Goal: Information Seeking & Learning: Learn about a topic

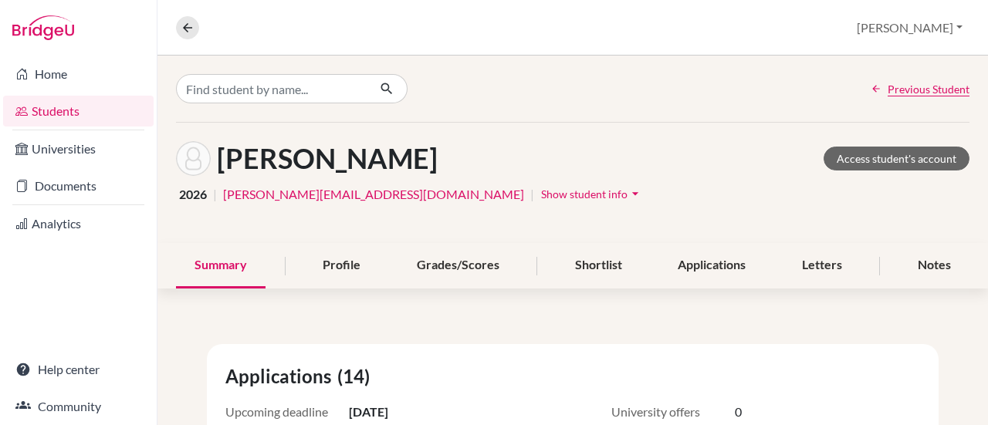
click at [45, 112] on link "Students" at bounding box center [78, 111] width 151 height 31
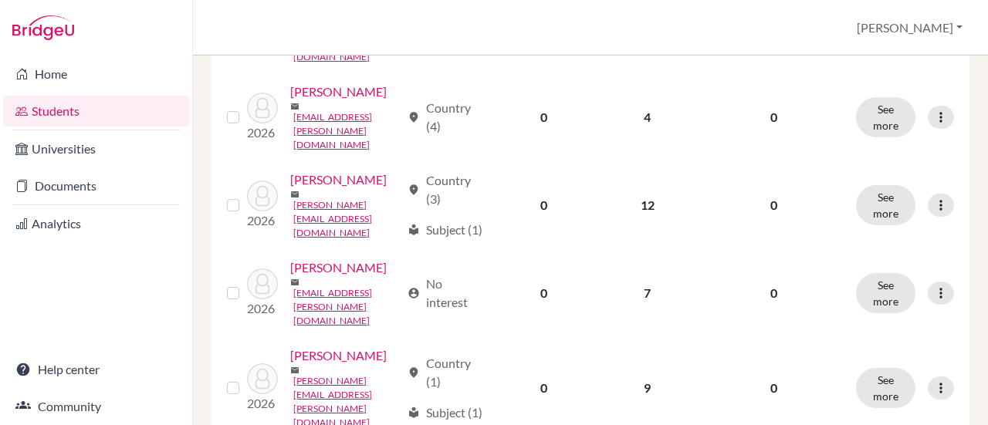
scroll to position [849, 0]
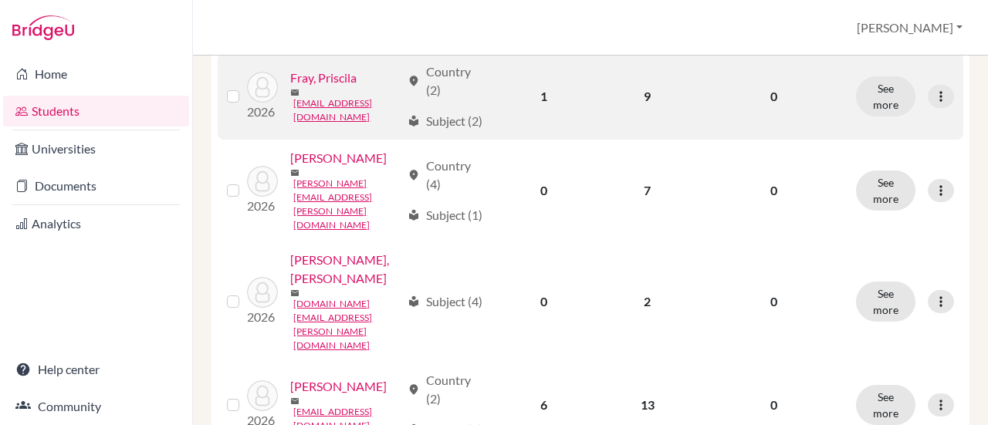
click at [536, 118] on td "1" at bounding box center [543, 96] width 101 height 86
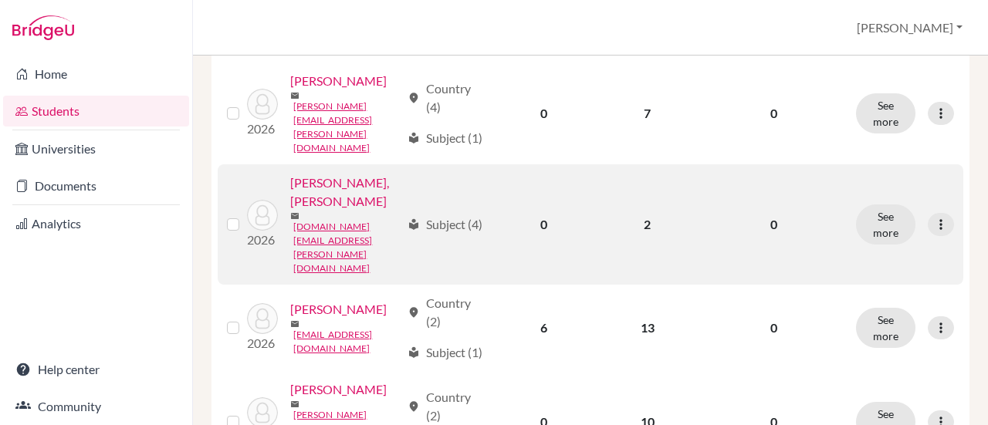
scroll to position [1004, 0]
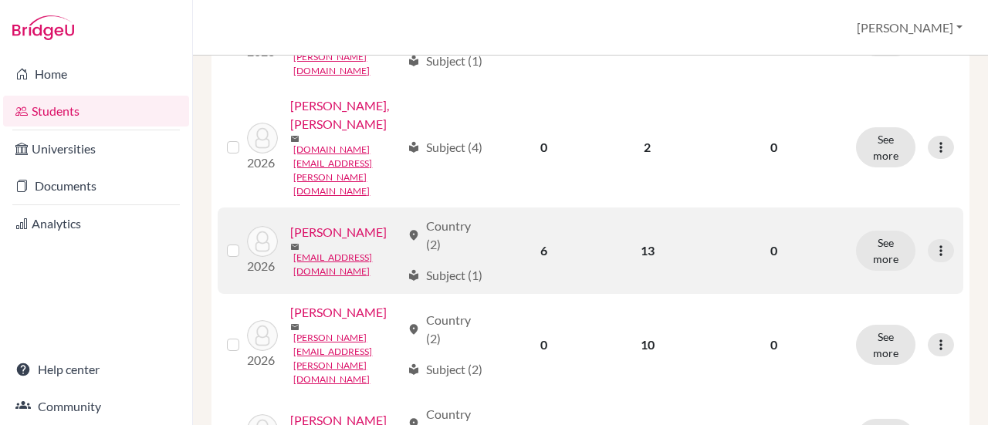
click at [290, 242] on link "Koo, Andrew" at bounding box center [338, 232] width 97 height 19
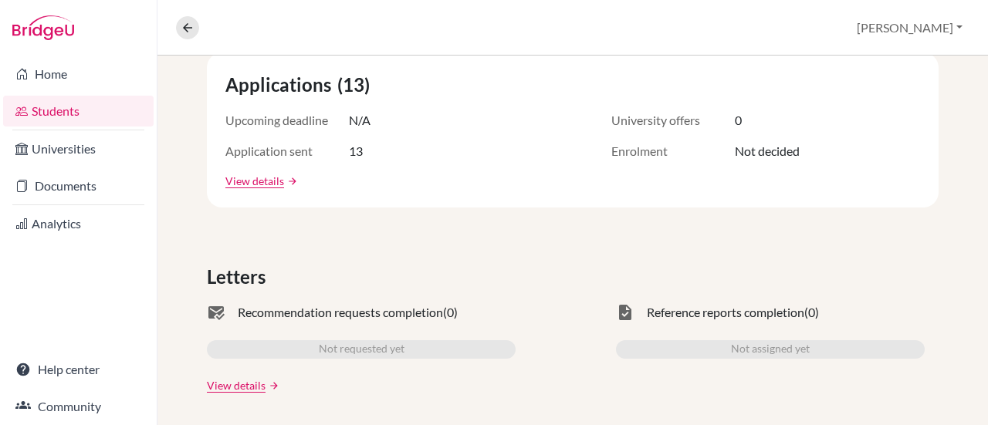
scroll to position [137, 0]
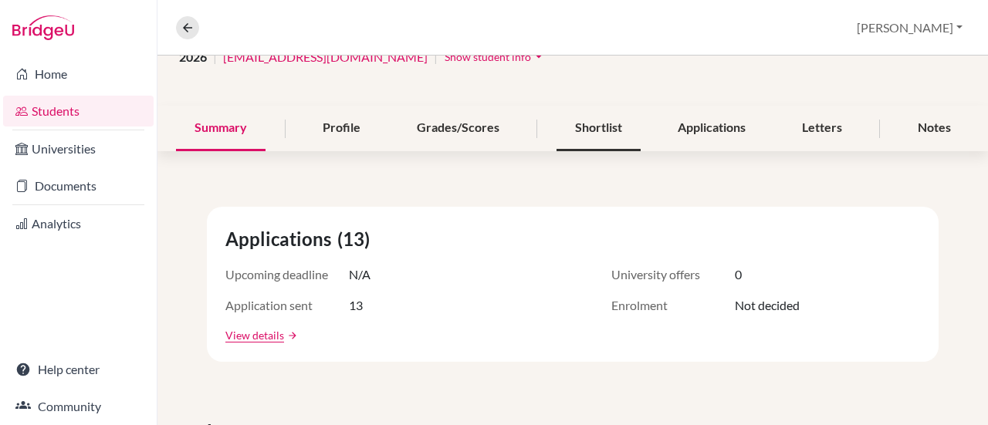
click at [566, 125] on div "Shortlist" at bounding box center [599, 129] width 84 height 46
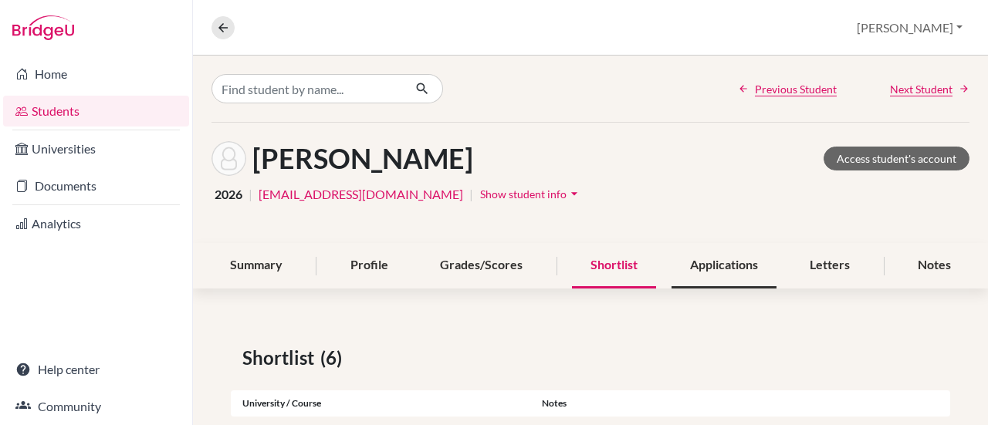
click at [720, 259] on div "Applications" at bounding box center [724, 266] width 105 height 46
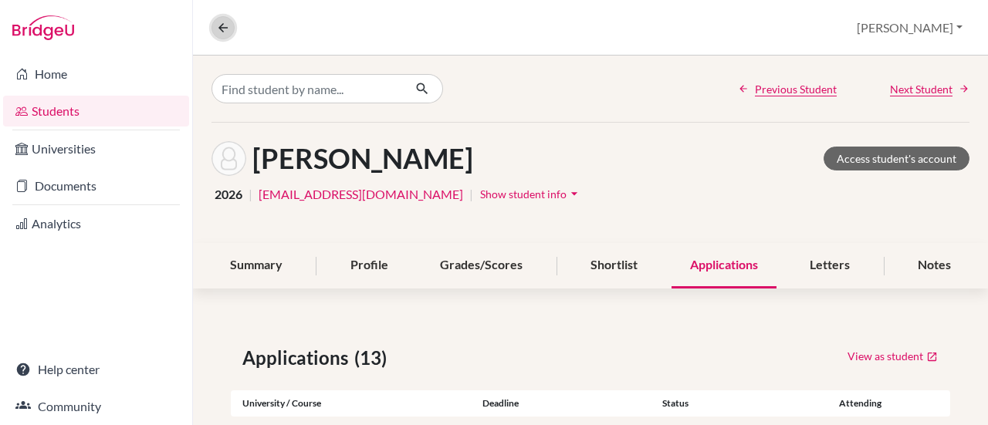
click at [225, 25] on icon at bounding box center [223, 28] width 14 height 14
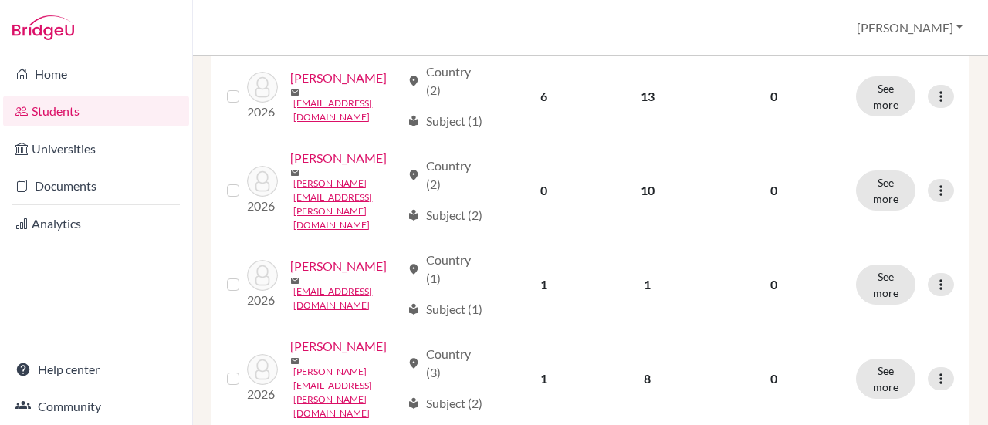
scroll to position [1236, 0]
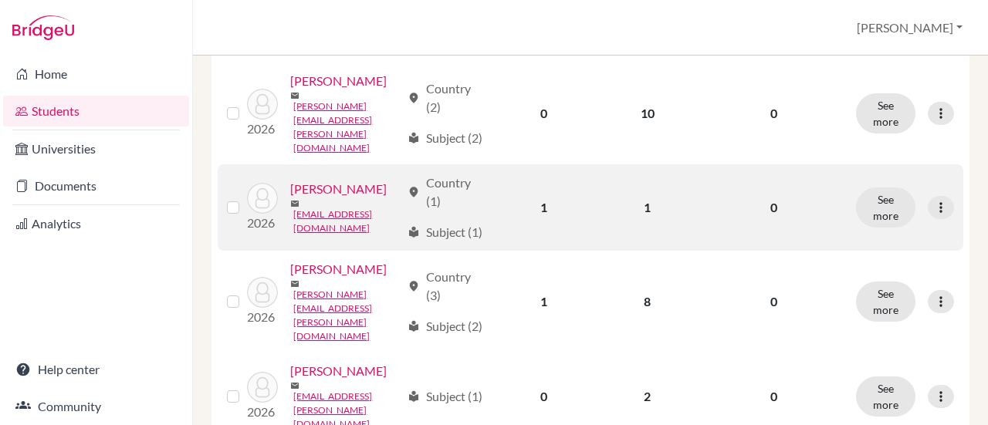
click at [302, 198] on link "Magalhães, Davi" at bounding box center [338, 189] width 97 height 19
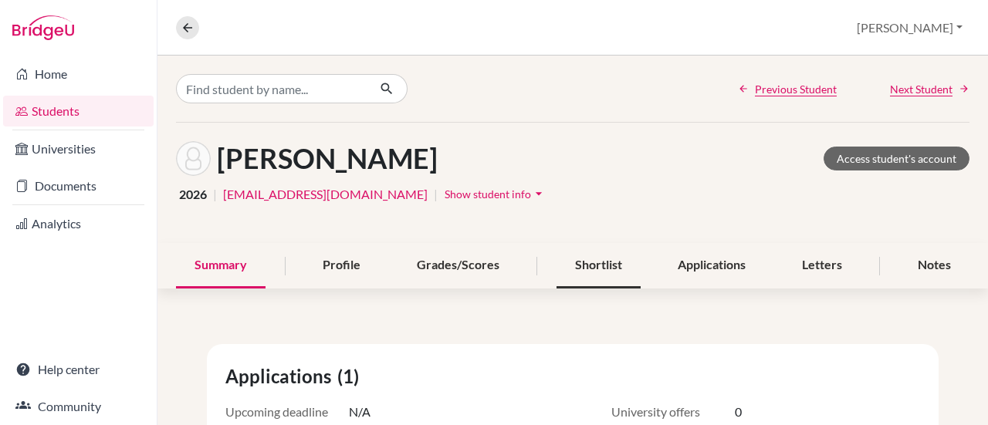
click at [575, 268] on div "Shortlist" at bounding box center [599, 266] width 84 height 46
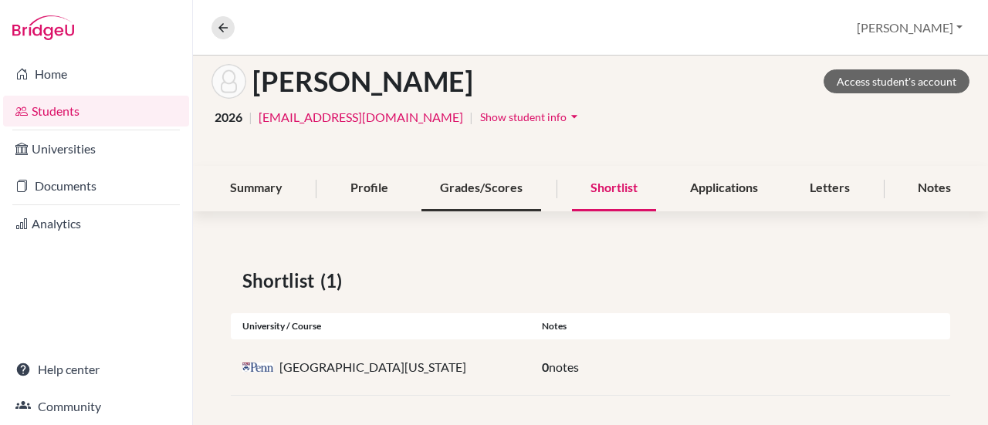
scroll to position [83, 0]
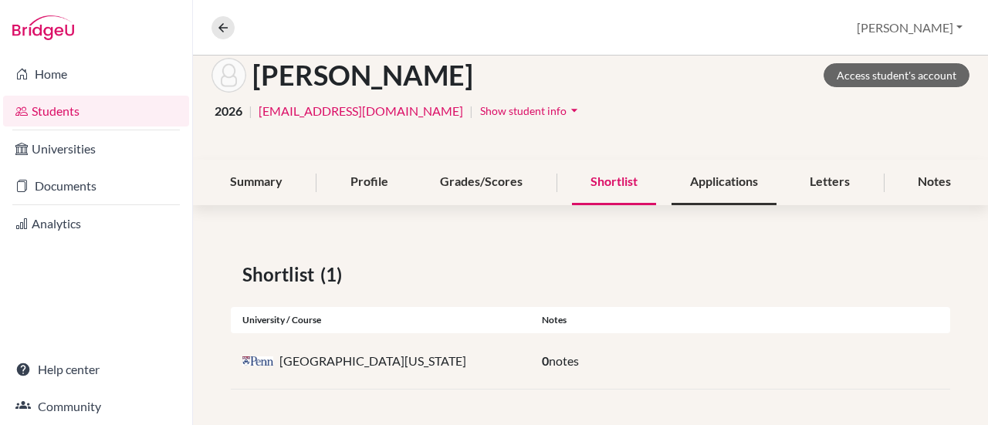
click at [700, 175] on div "Applications" at bounding box center [724, 183] width 105 height 46
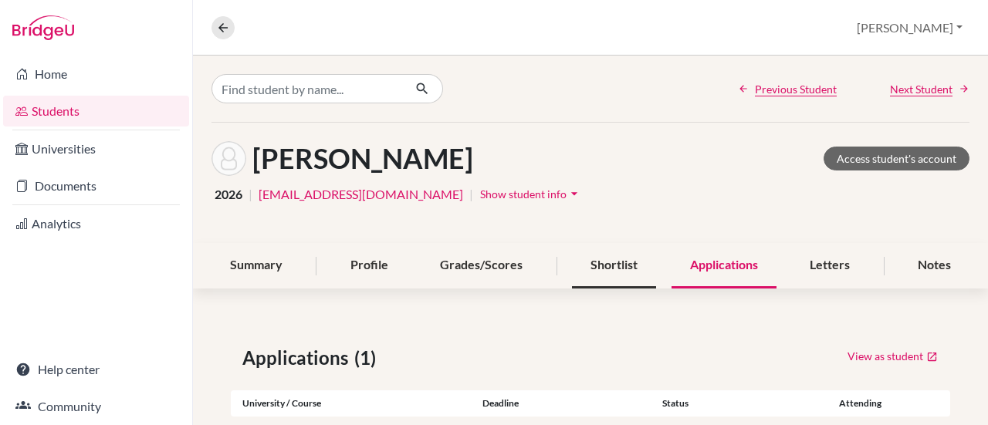
scroll to position [83, 0]
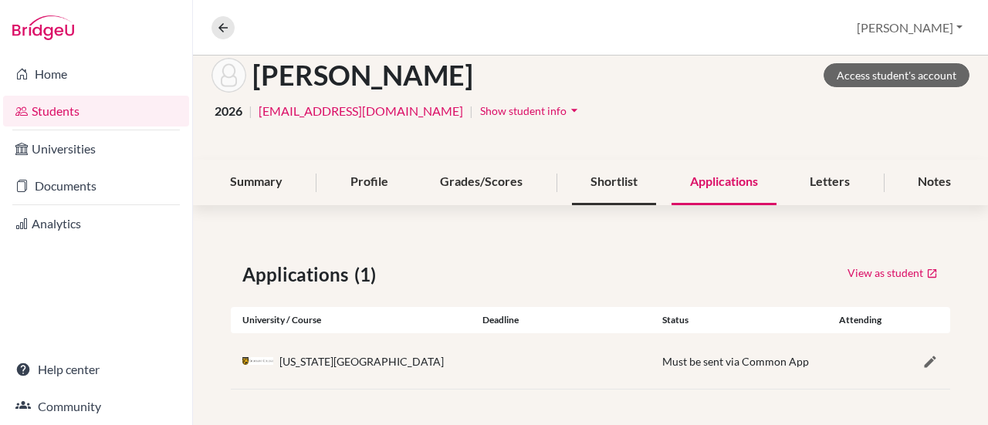
click at [605, 184] on div "Shortlist" at bounding box center [614, 183] width 84 height 46
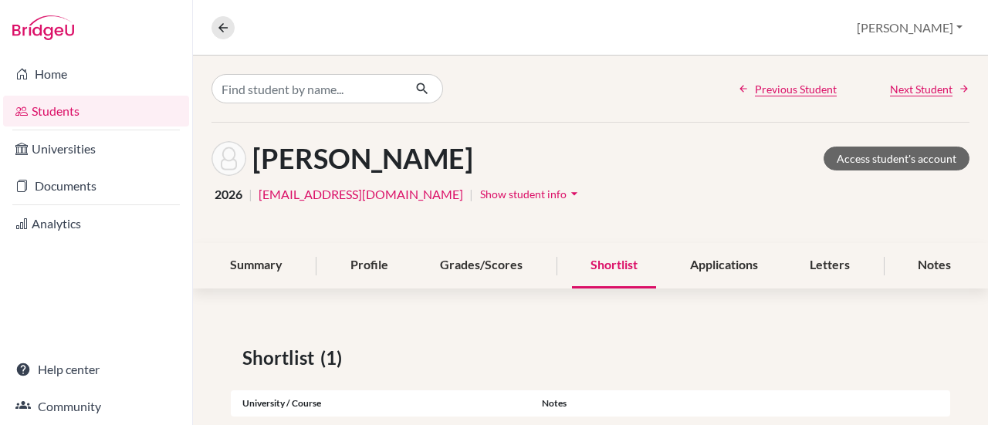
scroll to position [83, 0]
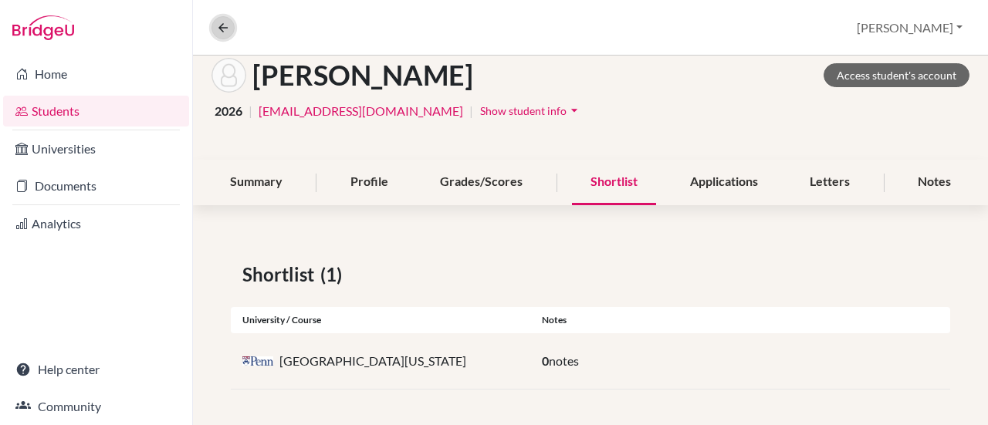
click at [215, 22] on button at bounding box center [223, 27] width 23 height 23
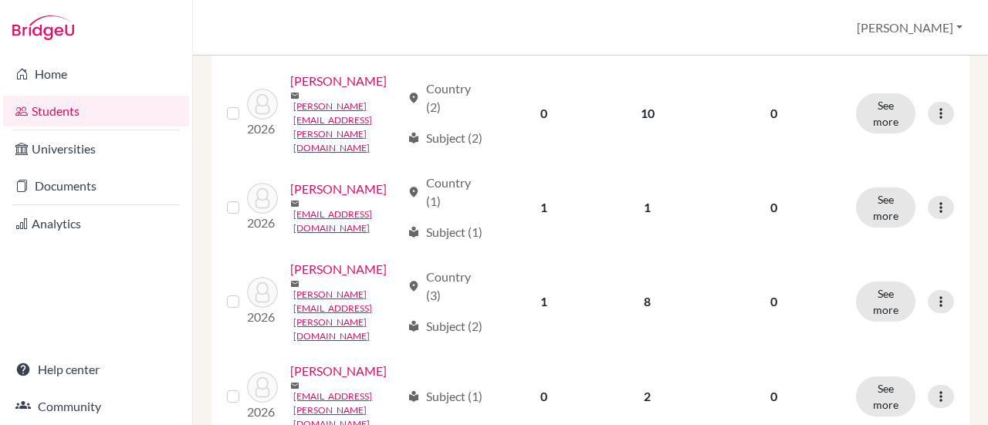
scroll to position [1390, 0]
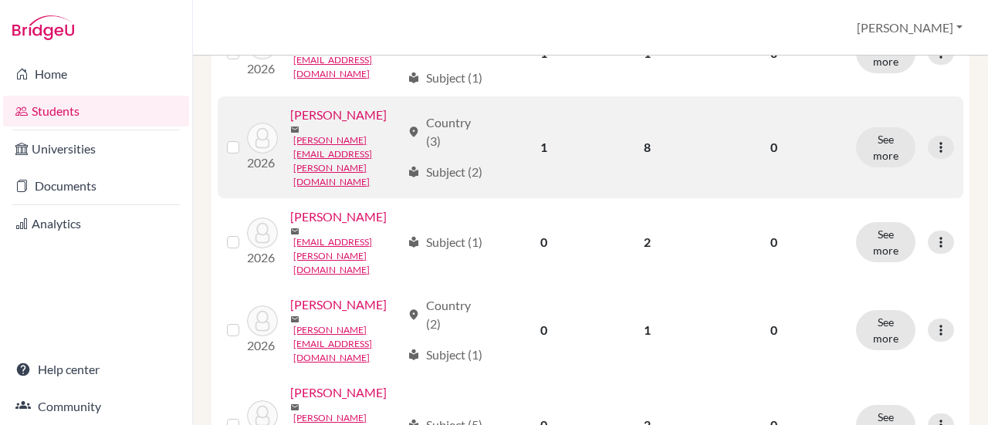
click at [290, 124] on link "Morales, Felipe" at bounding box center [338, 115] width 97 height 19
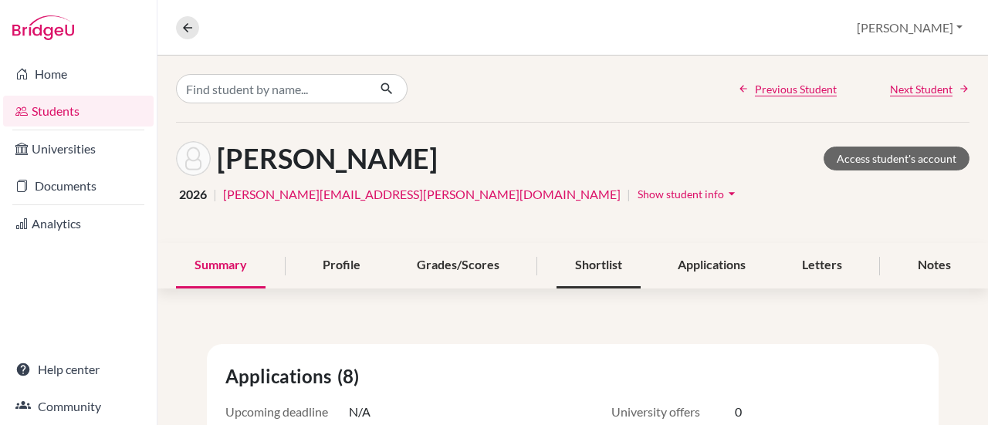
click at [599, 263] on div "Shortlist" at bounding box center [599, 266] width 84 height 46
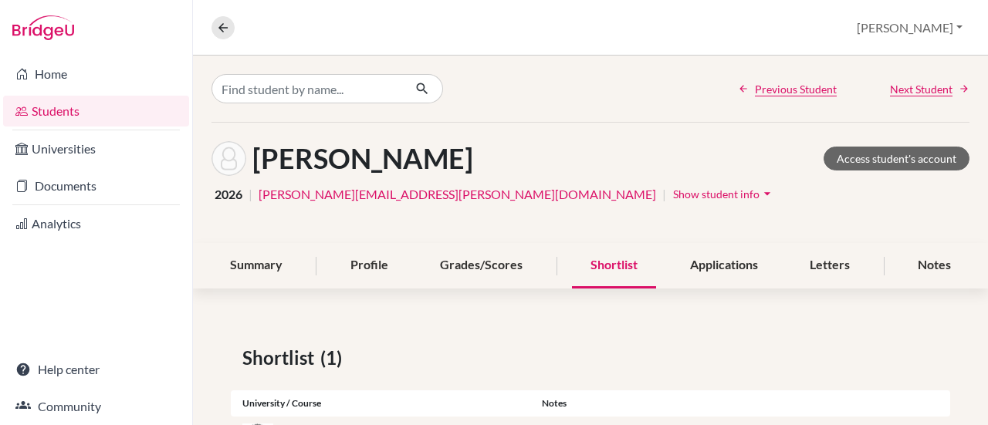
scroll to position [83, 0]
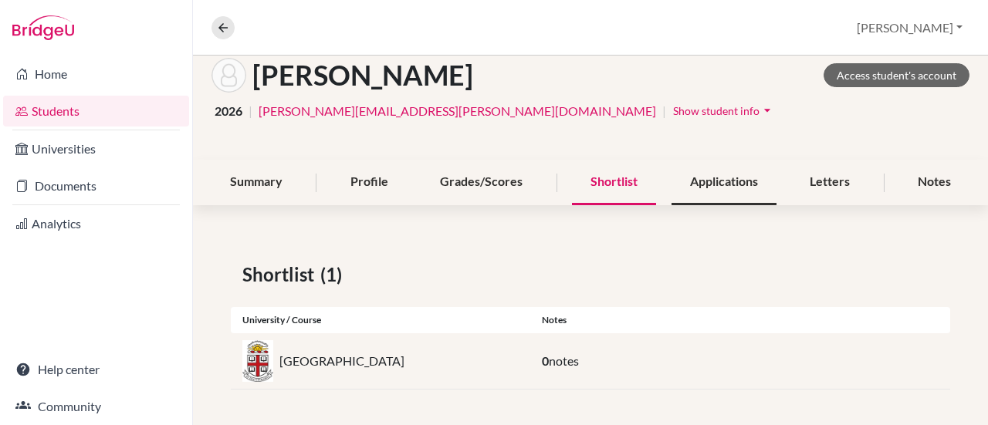
click at [709, 181] on div "Applications" at bounding box center [724, 183] width 105 height 46
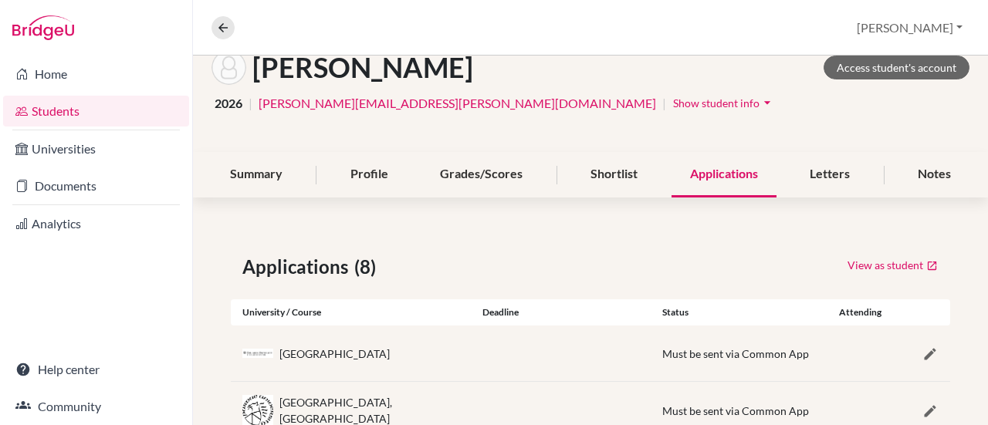
scroll to position [14, 0]
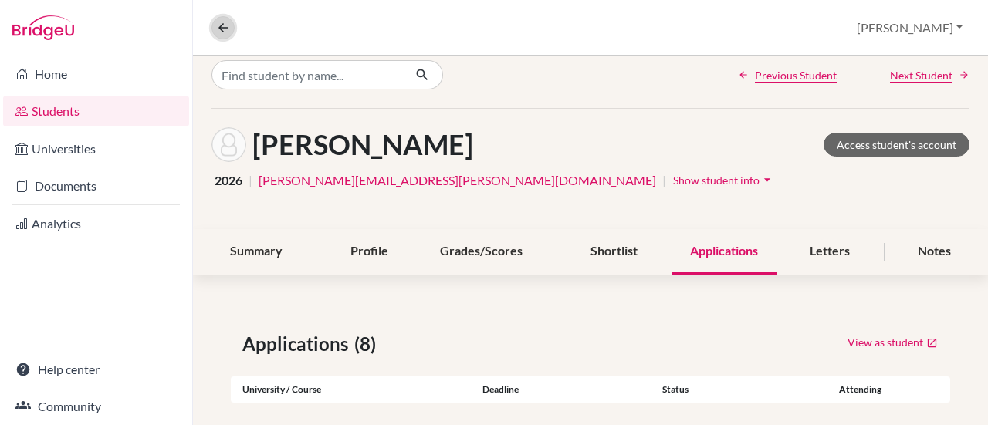
click at [215, 27] on button at bounding box center [223, 27] width 23 height 23
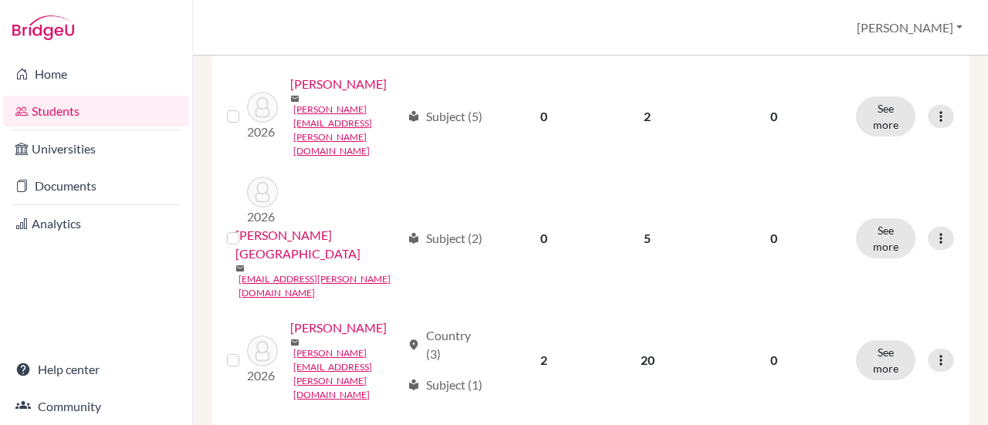
scroll to position [1853, 0]
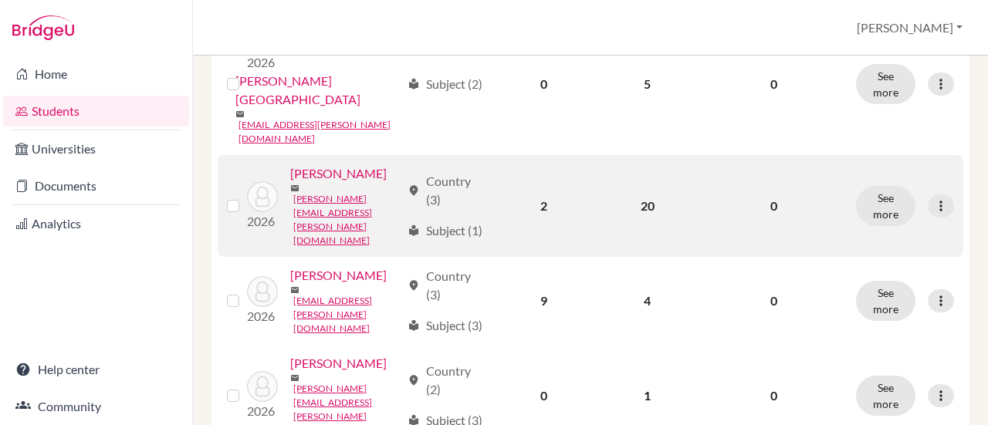
click at [314, 183] on link "Sandoval, Henry" at bounding box center [338, 173] width 97 height 19
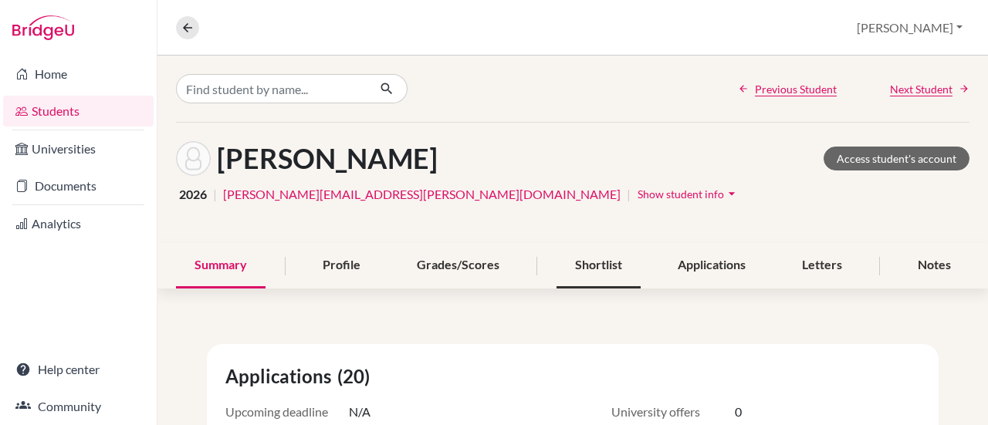
click at [579, 264] on div "Shortlist" at bounding box center [599, 266] width 84 height 46
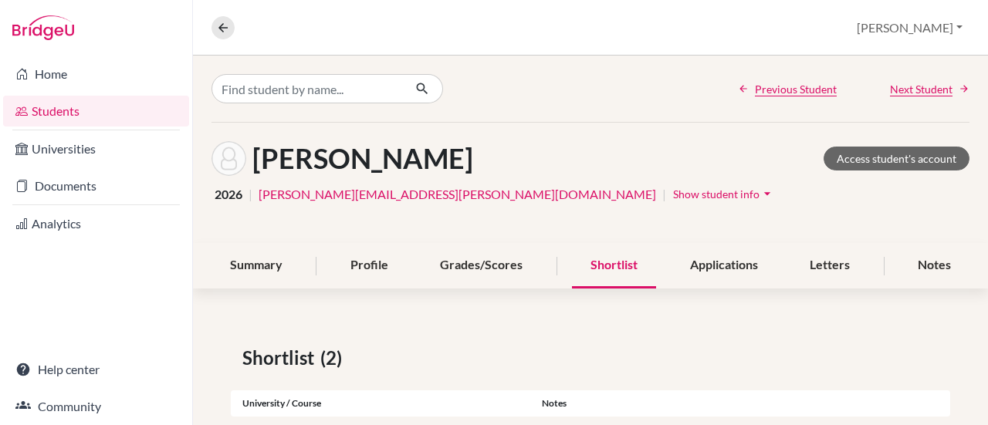
scroll to position [139, 0]
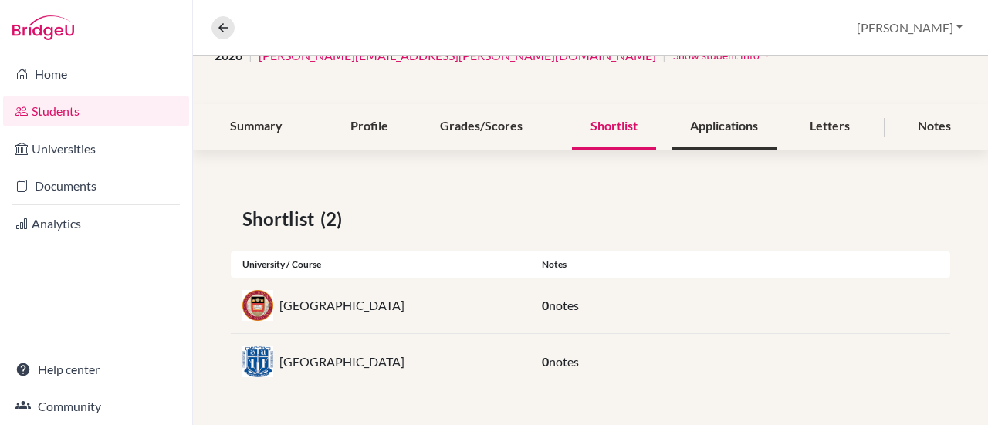
click at [713, 124] on div "Applications" at bounding box center [724, 127] width 105 height 46
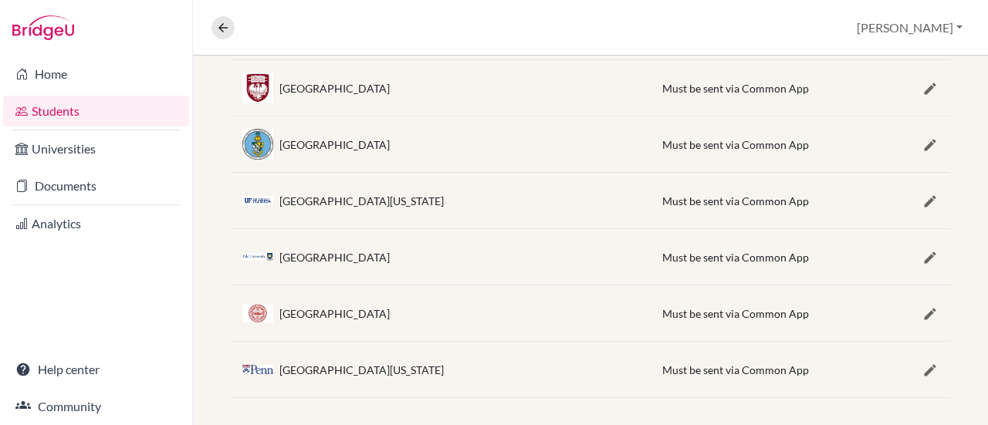
scroll to position [766, 0]
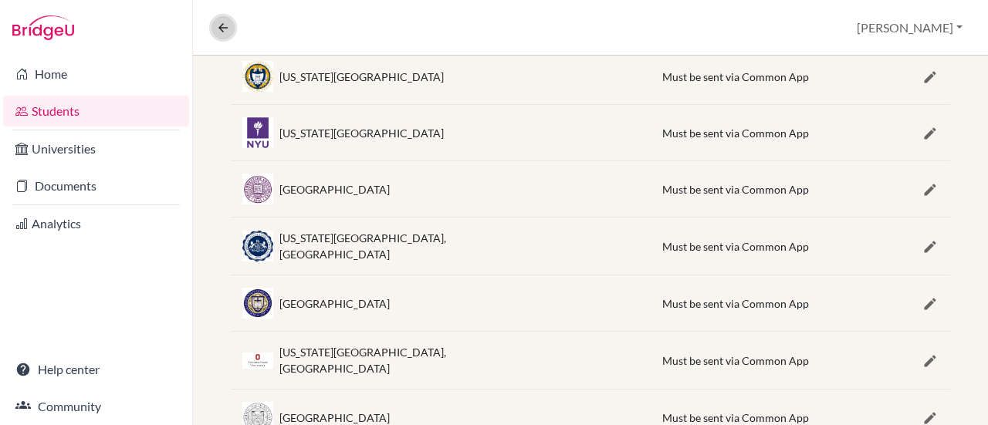
click at [213, 31] on button at bounding box center [223, 27] width 23 height 23
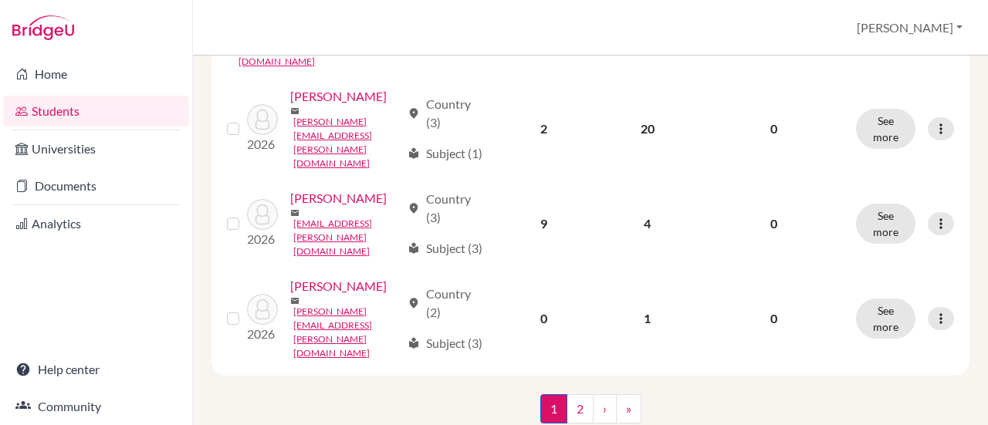
scroll to position [2008, 0]
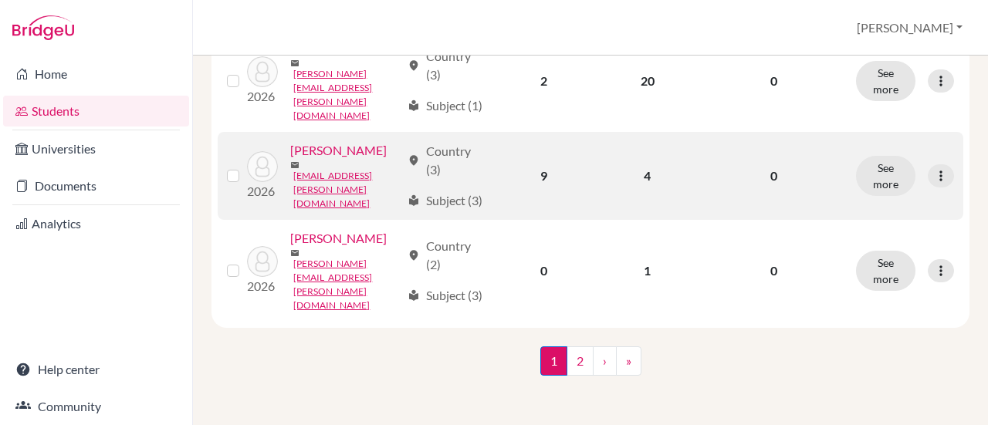
click at [290, 160] on link "Santos, Isabela" at bounding box center [338, 150] width 97 height 19
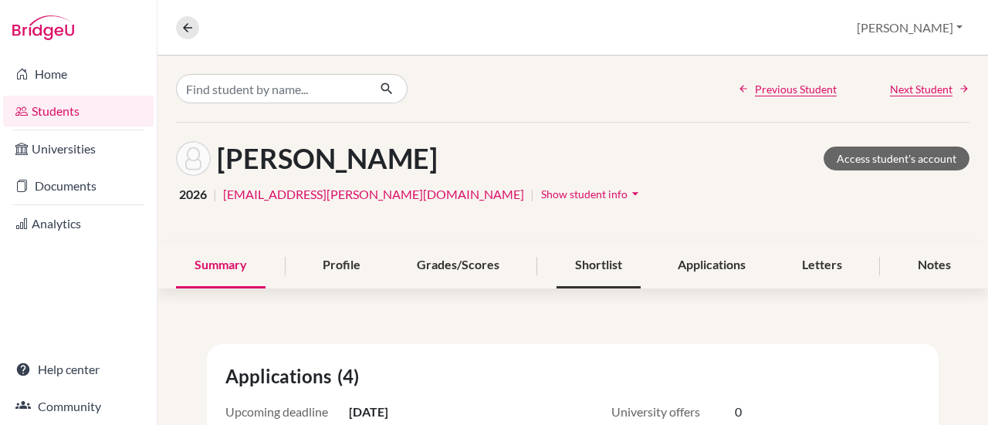
drag, startPoint x: 596, startPoint y: 263, endPoint x: 573, endPoint y: 263, distance: 23.2
click at [596, 263] on div "Shortlist" at bounding box center [599, 266] width 84 height 46
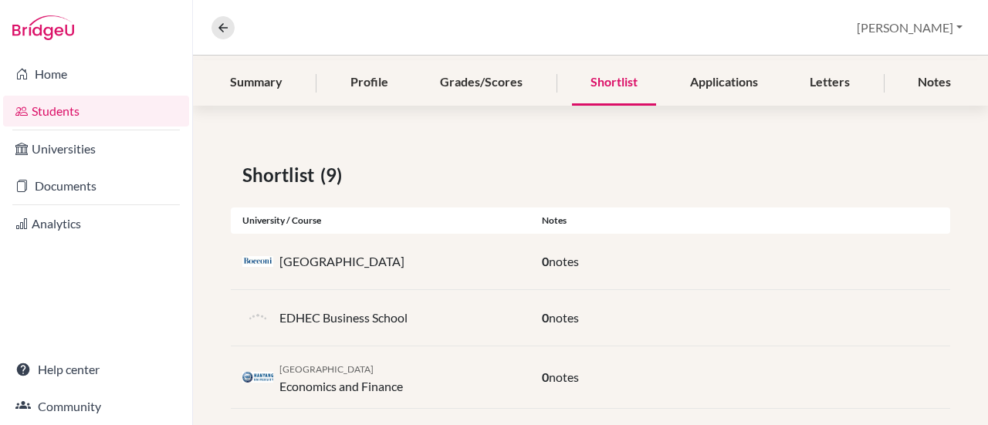
scroll to position [106, 0]
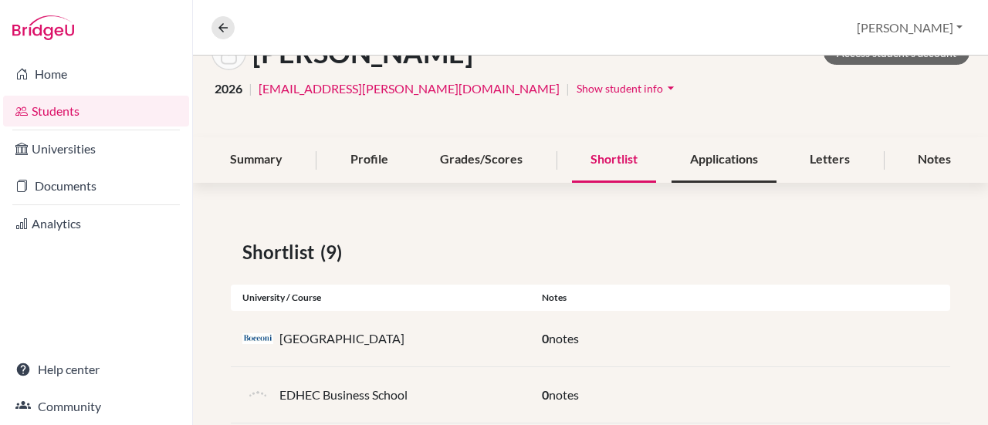
click at [704, 157] on div "Applications" at bounding box center [724, 160] width 105 height 46
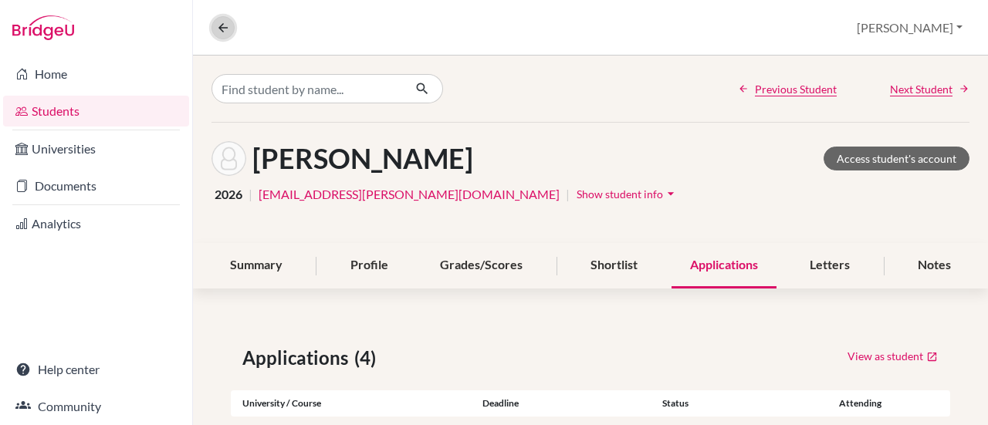
click at [215, 32] on button at bounding box center [223, 27] width 23 height 23
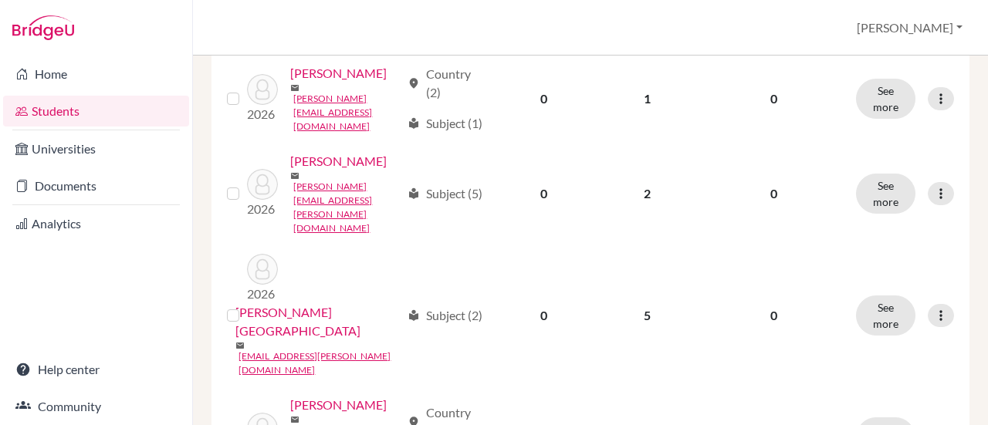
scroll to position [2011, 0]
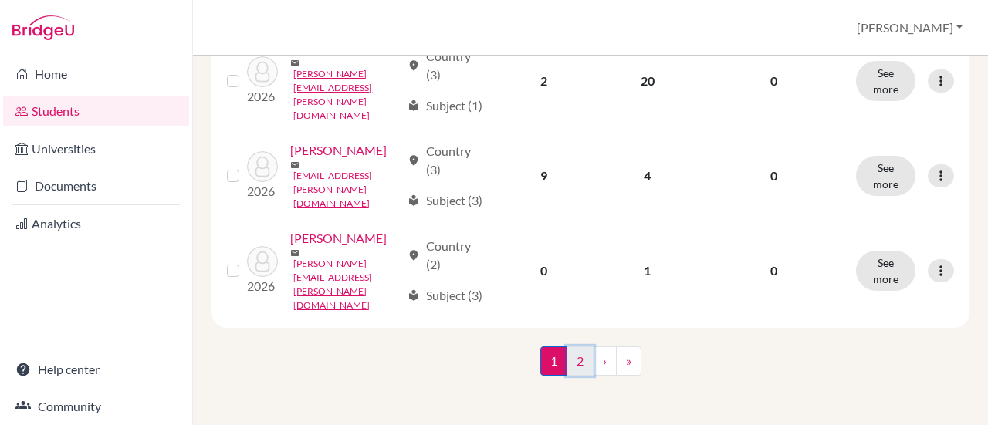
click at [567, 364] on link "2" at bounding box center [580, 361] width 27 height 29
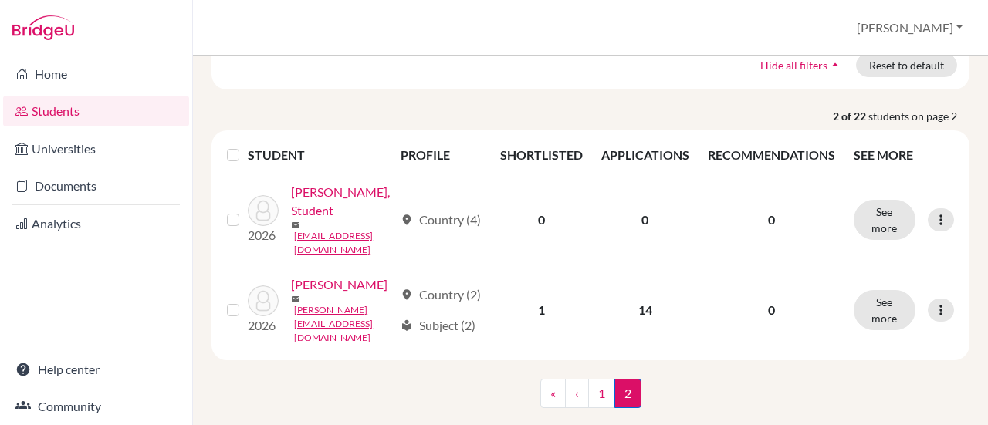
scroll to position [176, 0]
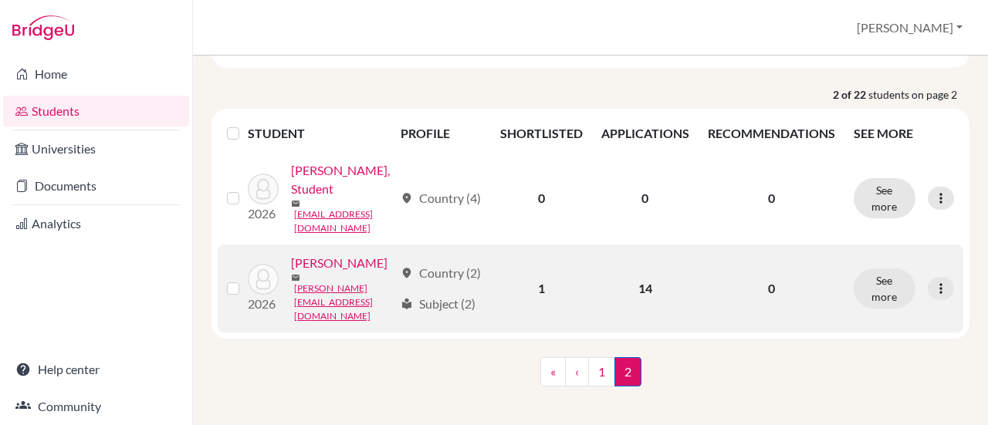
click at [294, 273] on link "[PERSON_NAME]" at bounding box center [339, 263] width 97 height 19
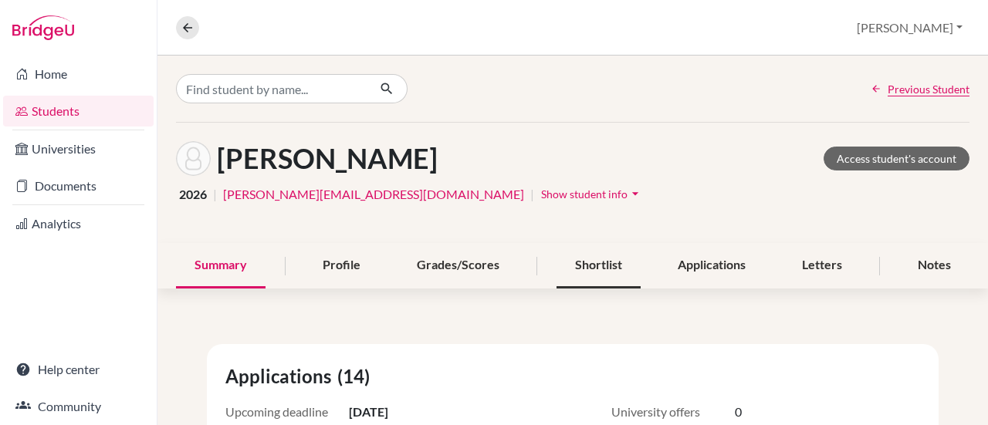
click at [581, 256] on div "Shortlist" at bounding box center [599, 266] width 84 height 46
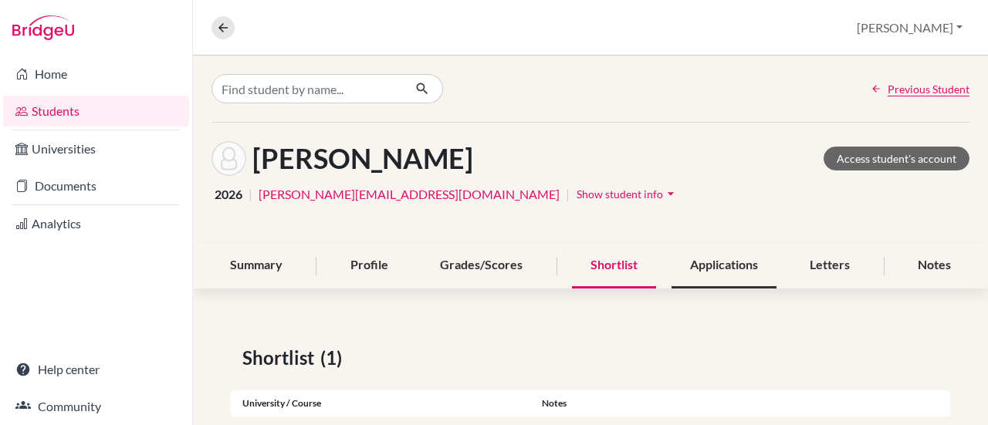
click at [700, 272] on div "Applications" at bounding box center [724, 266] width 105 height 46
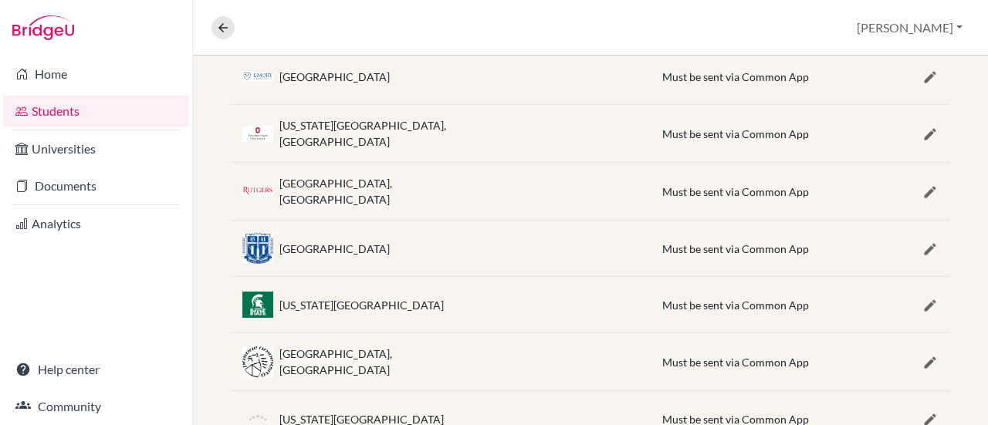
scroll to position [815, 0]
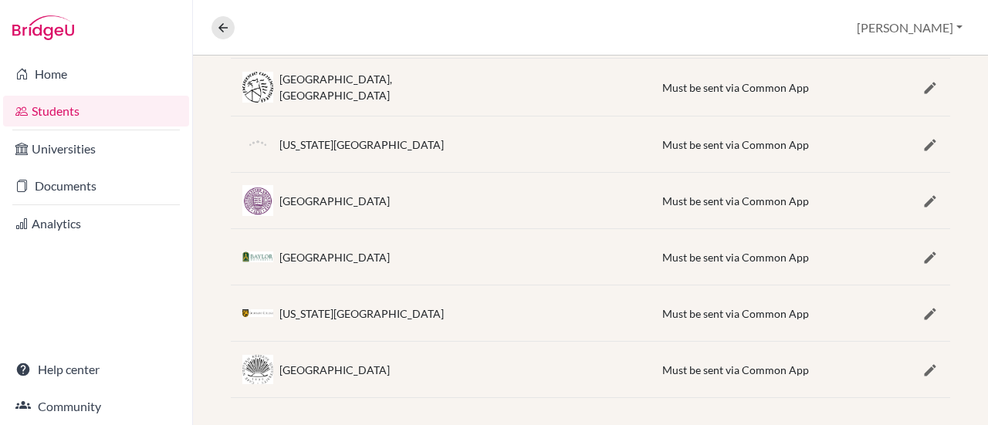
click at [63, 117] on link "Students" at bounding box center [96, 111] width 186 height 31
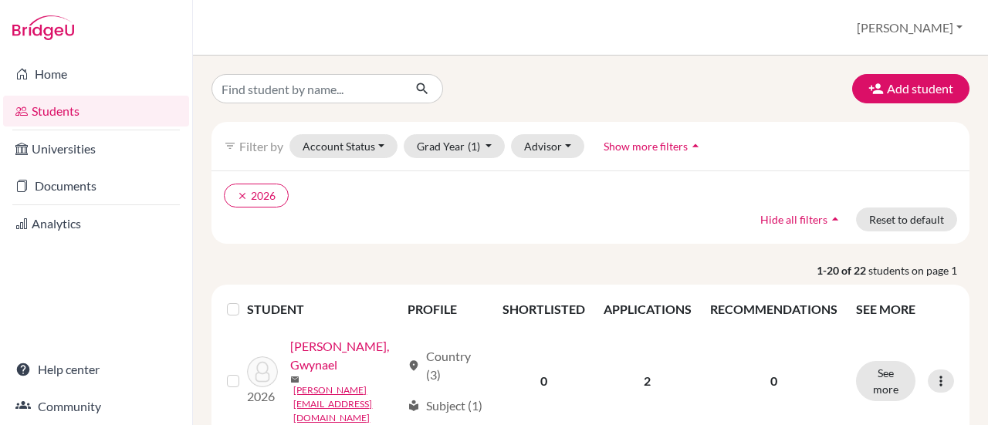
click at [52, 95] on li "Students" at bounding box center [96, 111] width 192 height 37
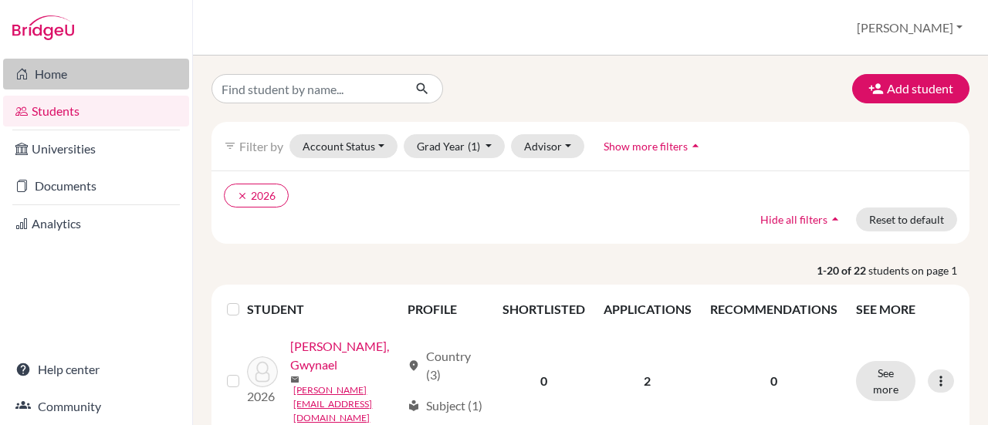
click at [59, 78] on link "Home" at bounding box center [96, 74] width 186 height 31
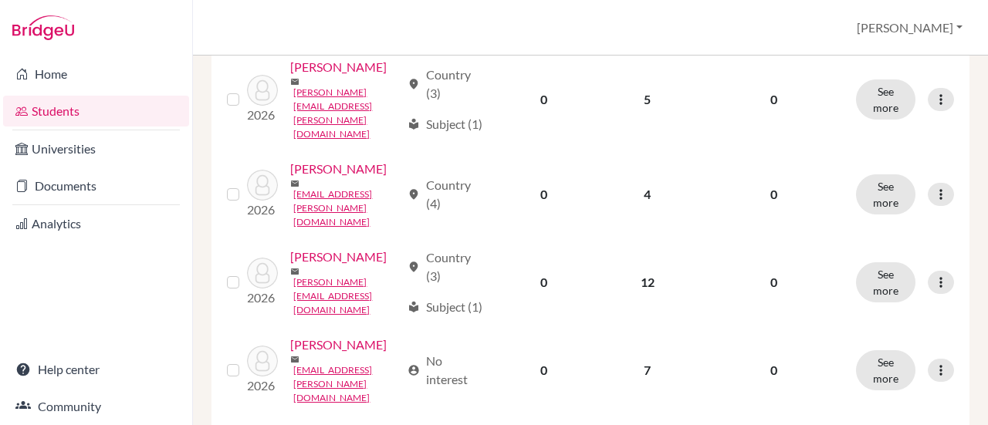
scroll to position [463, 0]
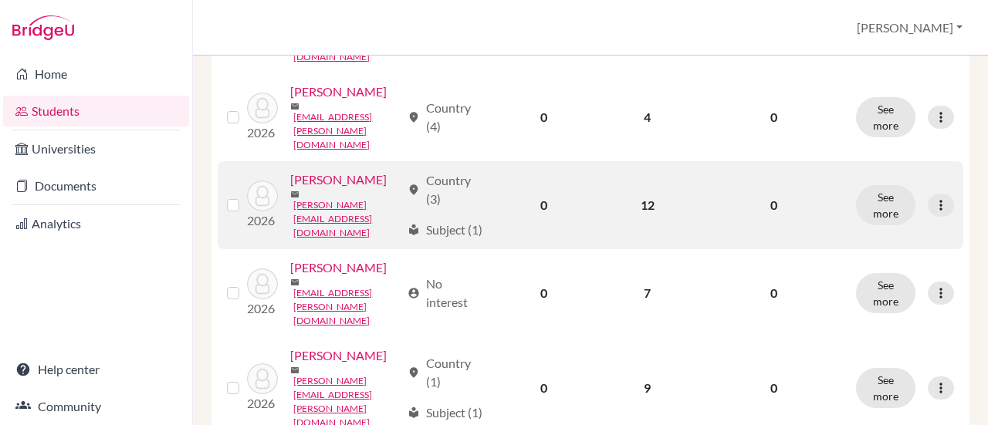
click at [332, 189] on link "Dai, Kevin" at bounding box center [338, 180] width 97 height 19
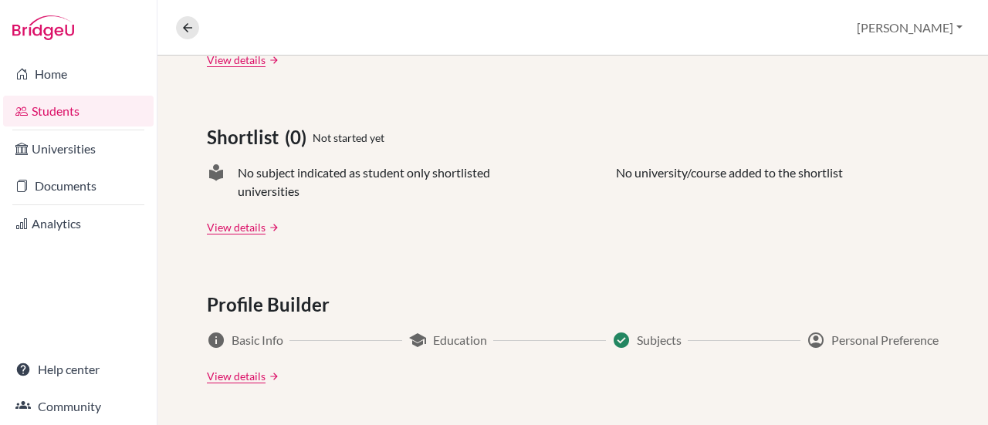
scroll to position [695, 0]
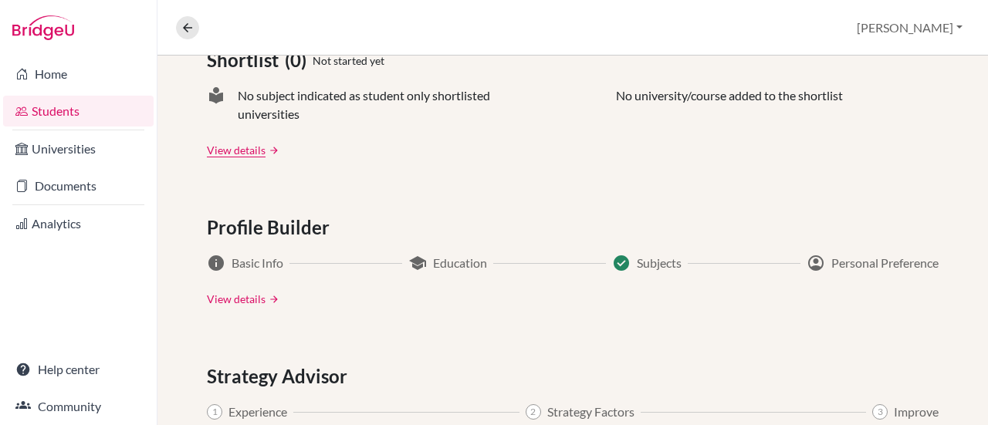
click at [249, 297] on link "View details" at bounding box center [236, 299] width 59 height 16
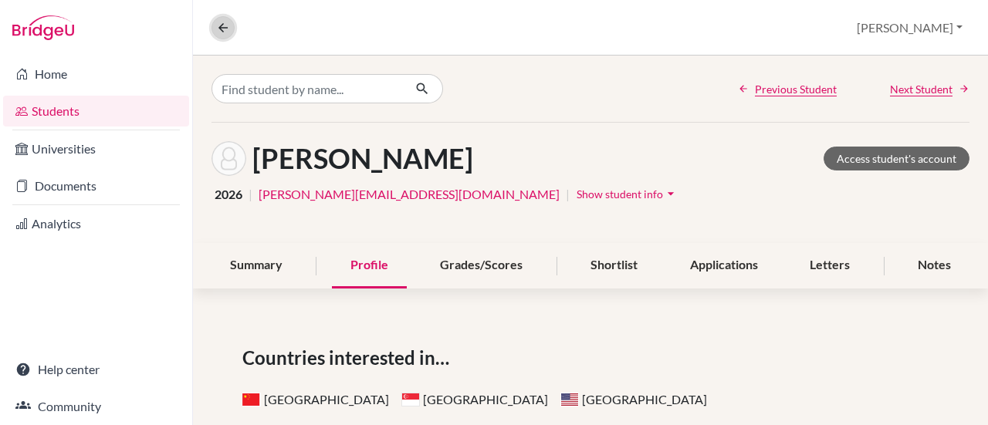
click at [225, 29] on icon at bounding box center [223, 28] width 14 height 14
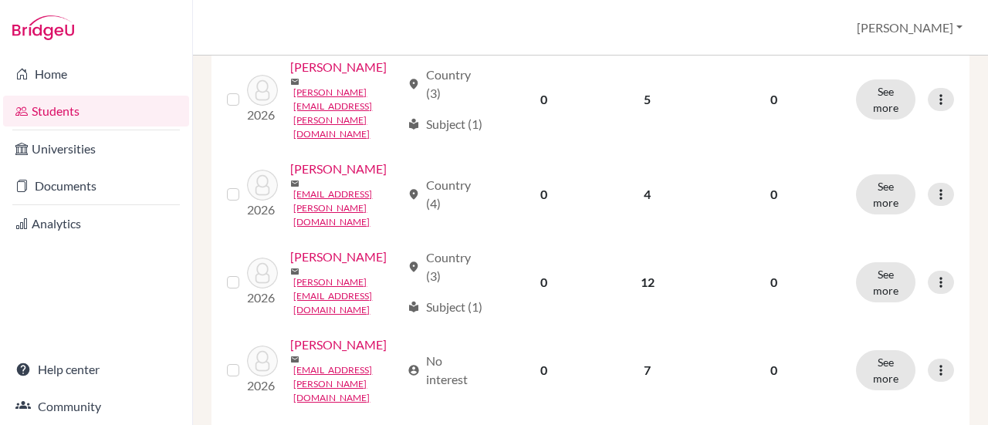
scroll to position [463, 0]
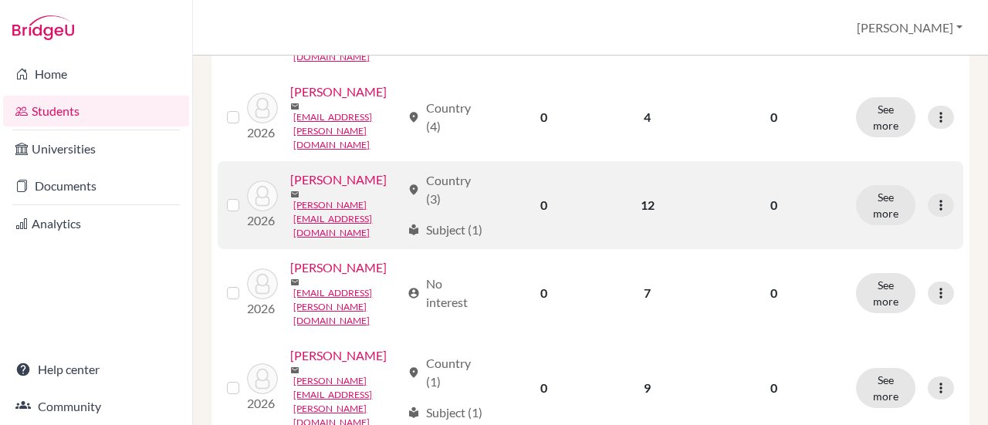
click at [307, 185] on link "Dai, Kevin" at bounding box center [338, 180] width 97 height 19
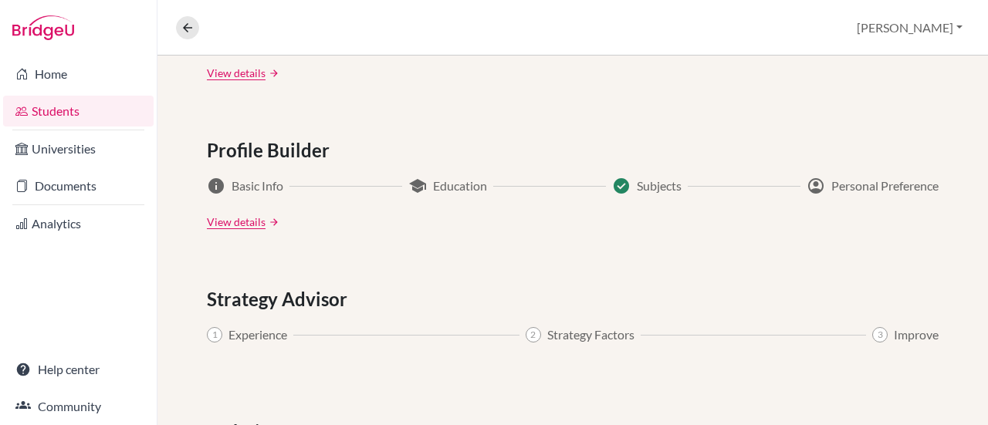
scroll to position [849, 0]
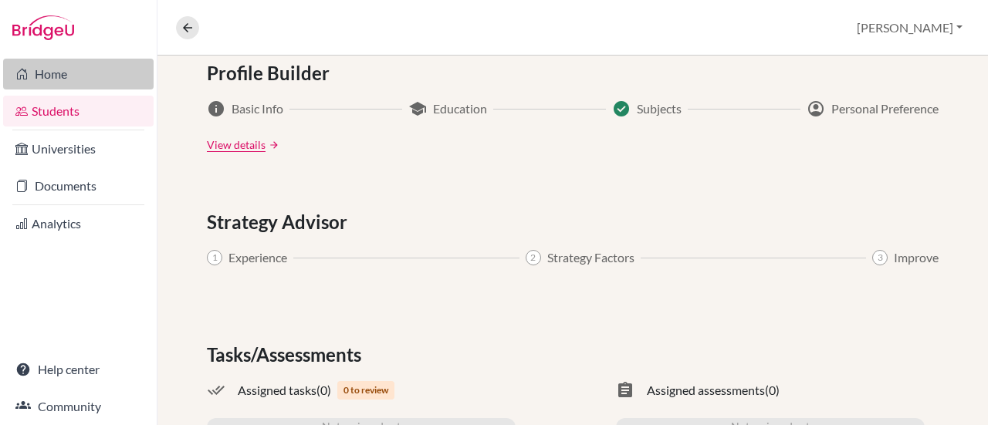
click at [70, 70] on link "Home" at bounding box center [78, 74] width 151 height 31
